Goal: Complete application form

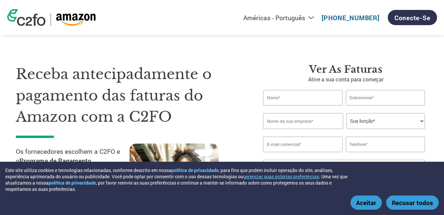
select select "pt"
click at [372, 201] on button "Aceitar" at bounding box center [366, 203] width 31 height 14
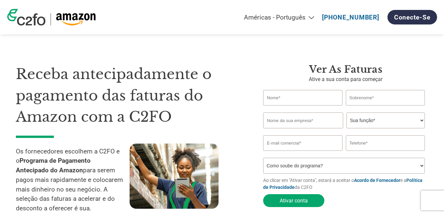
select select "pt"
click at [417, 120] on select "Sua função* CFO Auditor Financeiro Gerente de Crédito Diretor Financeiro Tesour…" at bounding box center [386, 121] width 78 height 16
click at [413, 120] on select "Sua função* CFO Auditor Financeiro Gerente de Crédito Diretor Financeiro Tesour…" at bounding box center [386, 121] width 78 height 16
